Goal: Find specific page/section: Find specific page/section

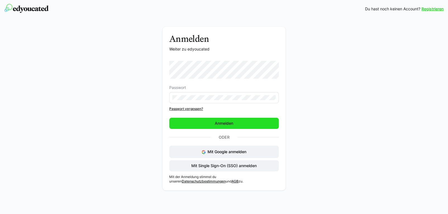
click at [221, 125] on span "Anmelden" at bounding box center [224, 124] width 20 height 6
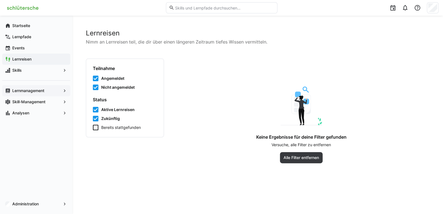
click at [0, 0] on app-navigation-label "Lernmanagement" at bounding box center [0, 0] width 0 height 0
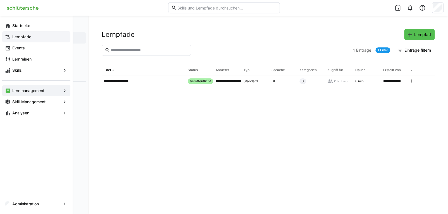
click at [33, 38] on span "Lernpfade" at bounding box center [39, 37] width 56 height 6
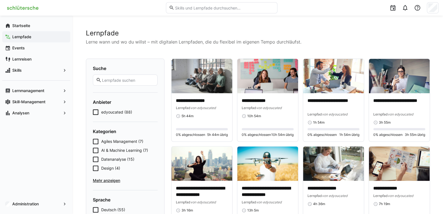
click at [112, 81] on input "text" at bounding box center [128, 80] width 53 height 5
click at [111, 81] on input "text" at bounding box center [128, 80] width 53 height 5
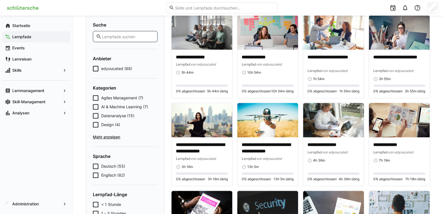
scroll to position [28, 0]
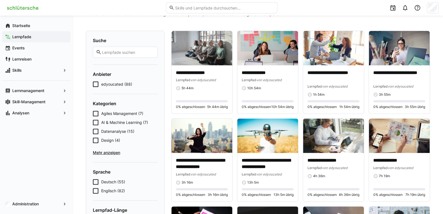
click at [111, 154] on span "Mehr anzeigen" at bounding box center [125, 153] width 65 height 6
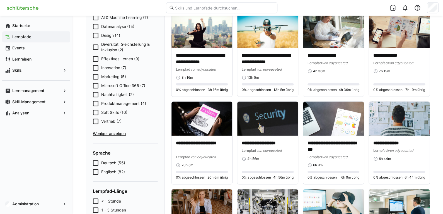
scroll to position [140, 0]
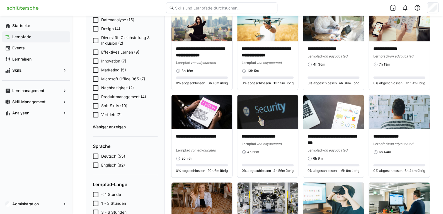
click at [107, 113] on span "Vertrieb (7)" at bounding box center [111, 115] width 20 height 6
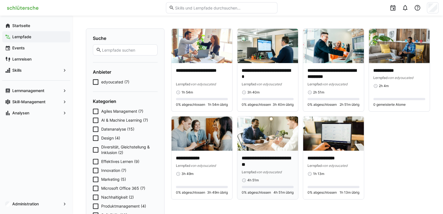
scroll to position [0, 0]
